Goal: Transaction & Acquisition: Purchase product/service

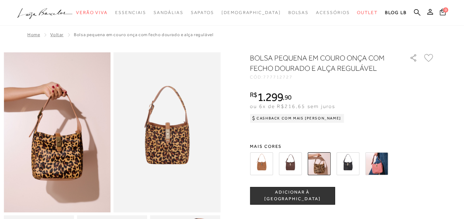
click at [429, 56] on icon at bounding box center [428, 58] width 9 height 8
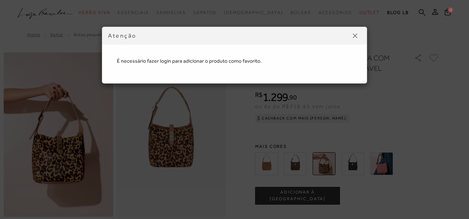
click at [364, 35] on div "Atenção" at bounding box center [234, 36] width 265 height 18
click at [355, 37] on img at bounding box center [355, 36] width 4 height 4
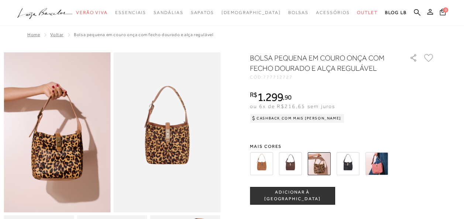
click at [429, 13] on icon at bounding box center [430, 12] width 6 height 6
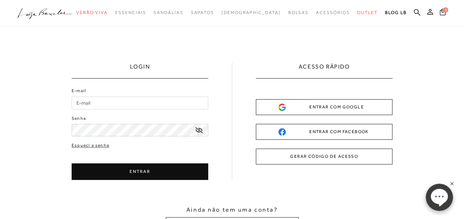
click at [115, 102] on input "E-mail" at bounding box center [140, 103] width 137 height 13
type input "[PERSON_NAME][EMAIL_ADDRESS][DOMAIN_NAME]"
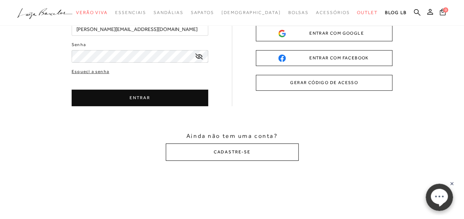
click at [244, 152] on button "CADASTRE-SE" at bounding box center [232, 152] width 133 height 17
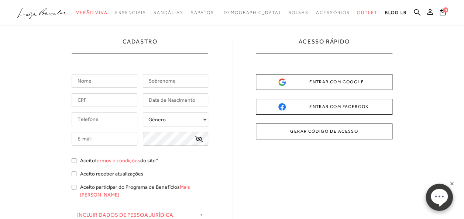
scroll to position [0, 0]
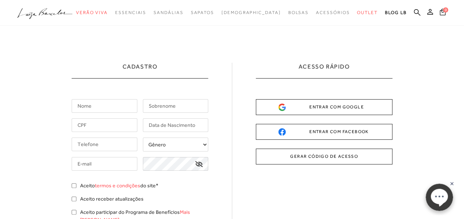
click at [103, 109] on input "text" at bounding box center [105, 106] width 66 height 14
type input "[PERSON_NAME]"
type input "[PHONE_NUMBER]"
type input "[PERSON_NAME][EMAIL_ADDRESS][DOMAIN_NAME]"
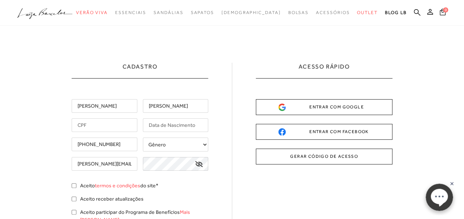
click at [104, 128] on input "text" at bounding box center [105, 125] width 66 height 14
click at [104, 126] on input "text" at bounding box center [105, 125] width 66 height 14
type input "057.369.726-46"
click at [168, 125] on input "text" at bounding box center [176, 125] width 66 height 14
type input "[DATE]"
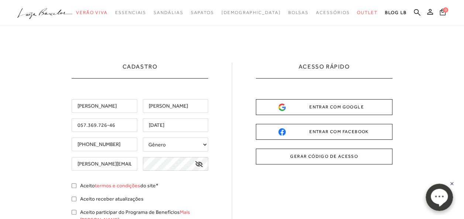
click at [170, 148] on select "Gênero Feminino Masculino" at bounding box center [176, 145] width 66 height 14
select select
click at [143, 138] on select "Gênero Feminino Masculino" at bounding box center [176, 145] width 66 height 14
click at [81, 185] on label "Aceito termos e condições do site*" at bounding box center [119, 186] width 78 height 8
click at [76, 185] on input "Aceito termos e condições do site*" at bounding box center [74, 185] width 5 height 5
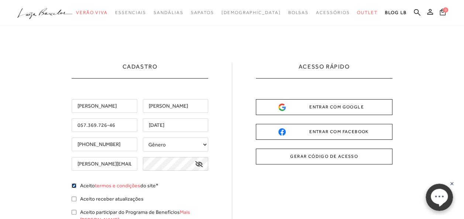
checkbox input "true"
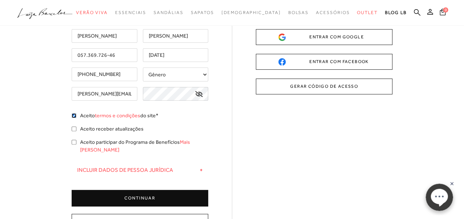
scroll to position [74, 0]
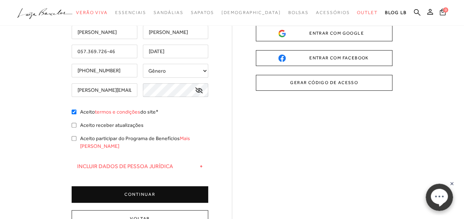
click at [142, 186] on button "CONTINUAR" at bounding box center [140, 194] width 137 height 17
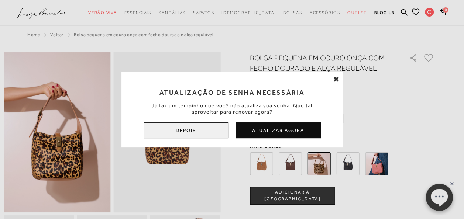
click at [203, 126] on button "Depois" at bounding box center [186, 130] width 85 height 16
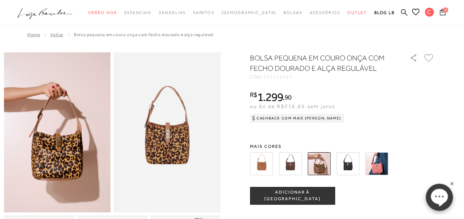
click at [433, 58] on icon at bounding box center [428, 58] width 9 height 8
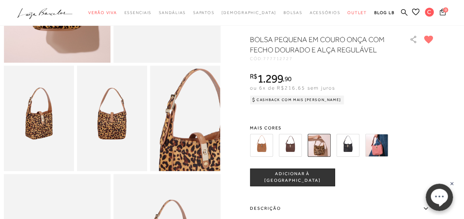
scroll to position [74, 0]
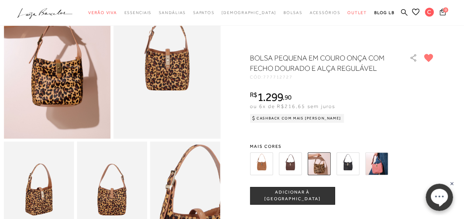
click at [352, 163] on img at bounding box center [347, 163] width 23 height 23
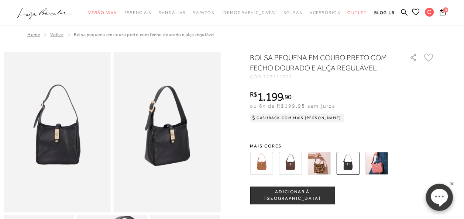
click at [380, 159] on img at bounding box center [376, 163] width 23 height 23
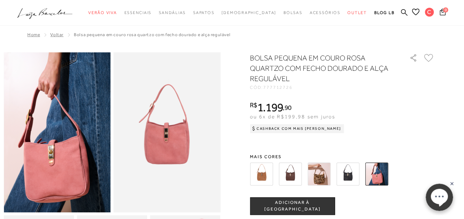
click at [263, 172] on img at bounding box center [261, 174] width 23 height 23
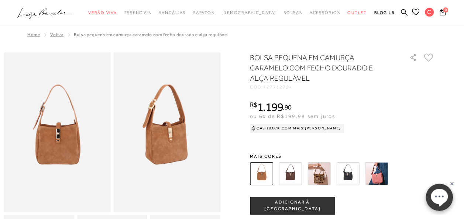
click at [318, 172] on img at bounding box center [318, 173] width 23 height 23
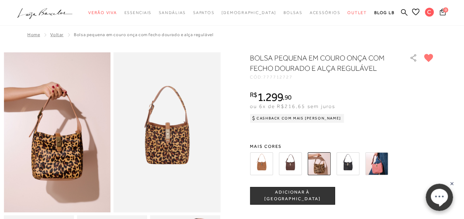
click at [286, 162] on img at bounding box center [290, 163] width 23 height 23
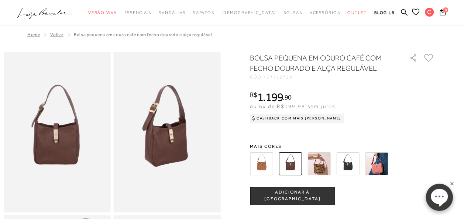
click at [179, 153] on img at bounding box center [167, 132] width 107 height 160
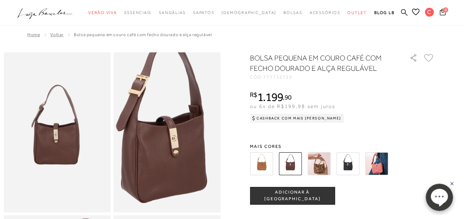
click at [170, 132] on img at bounding box center [166, 134] width 214 height 321
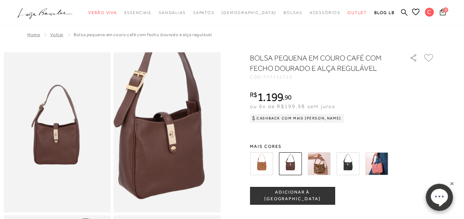
click at [172, 137] on img at bounding box center [163, 130] width 214 height 321
click at [173, 137] on img at bounding box center [163, 130] width 214 height 321
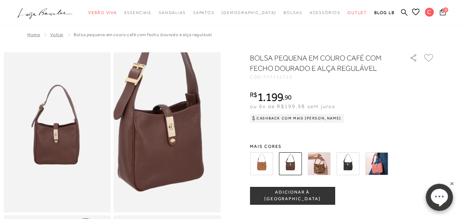
click at [173, 145] on img at bounding box center [162, 123] width 214 height 321
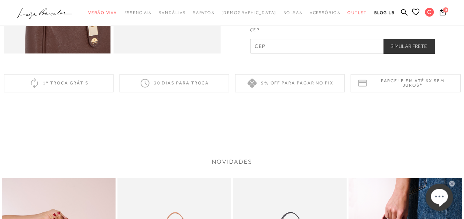
scroll to position [258, 0]
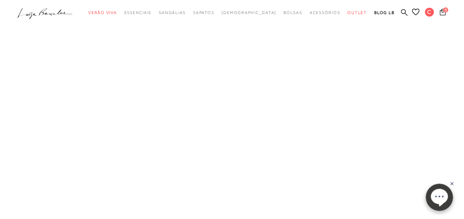
click at [0, 0] on link "Bolsas" at bounding box center [0, 0] width 0 height 0
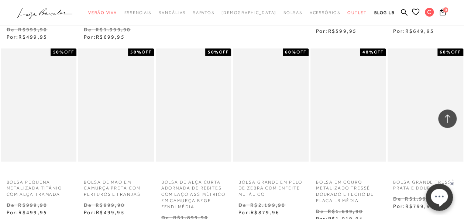
scroll to position [738, 0]
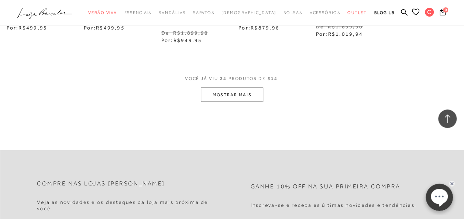
click at [252, 95] on button "MOSTRAR MAIS" at bounding box center [232, 95] width 62 height 14
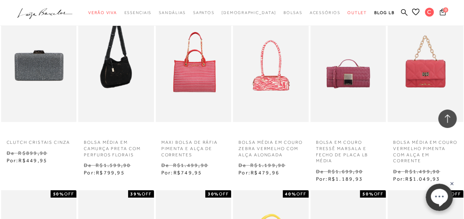
scroll to position [1144, 0]
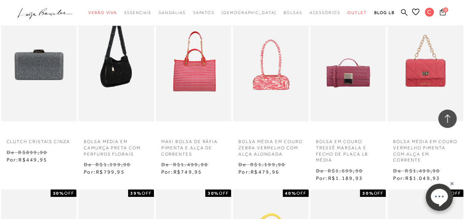
click at [126, 76] on img at bounding box center [116, 64] width 75 height 113
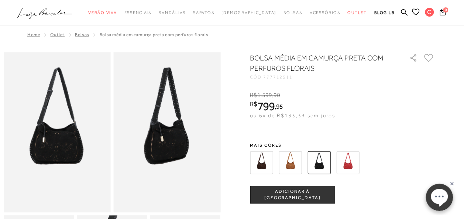
click at [290, 161] on img at bounding box center [290, 162] width 23 height 23
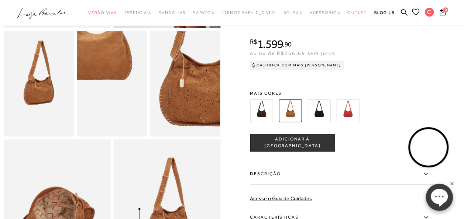
scroll to position [295, 0]
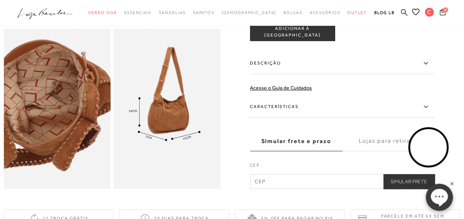
click at [69, 121] on img at bounding box center [45, 105] width 214 height 321
